Goal: Transaction & Acquisition: Purchase product/service

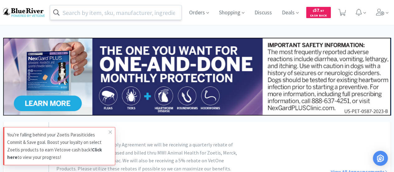
click at [145, 12] on input "text" at bounding box center [115, 12] width 131 height 14
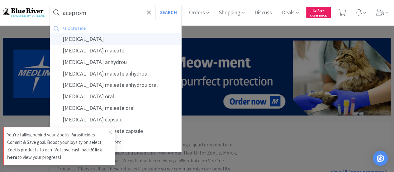
click at [112, 39] on div "[MEDICAL_DATA]" at bounding box center [115, 39] width 131 height 12
type input "[MEDICAL_DATA]"
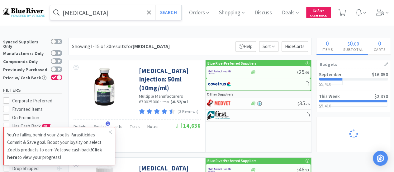
select select "1"
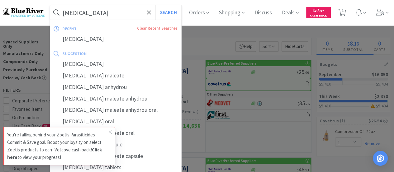
click at [118, 9] on input "[MEDICAL_DATA]" at bounding box center [115, 12] width 131 height 14
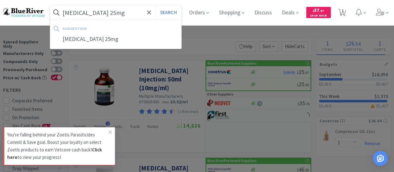
type input "[MEDICAL_DATA] 25mg"
click at [155, 5] on button "Search" at bounding box center [168, 12] width 26 height 14
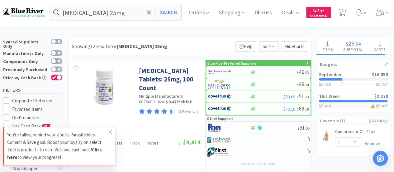
click at [109, 131] on icon at bounding box center [110, 131] width 4 height 5
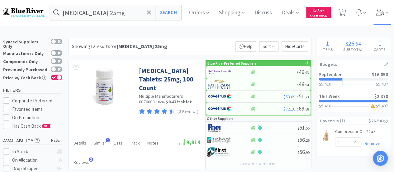
click at [389, 12] on span at bounding box center [383, 12] width 18 height 25
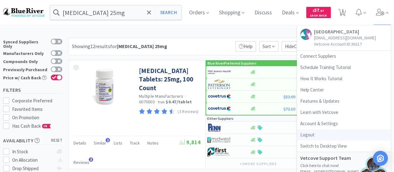
click at [313, 134] on link "Logout" at bounding box center [343, 134] width 93 height 11
